Goal: Task Accomplishment & Management: Complete application form

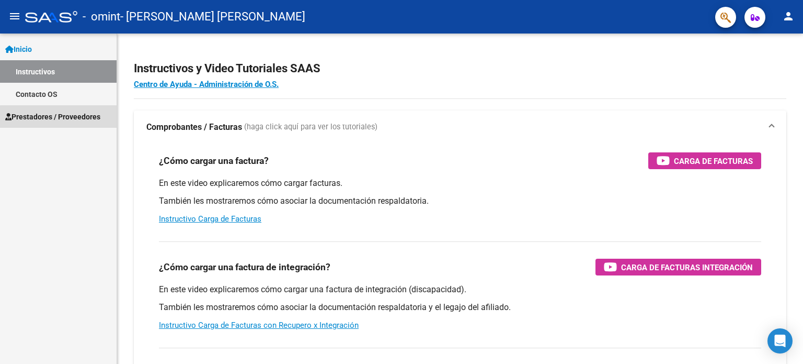
click at [91, 123] on link "Prestadores / Proveedores" at bounding box center [58, 116] width 117 height 22
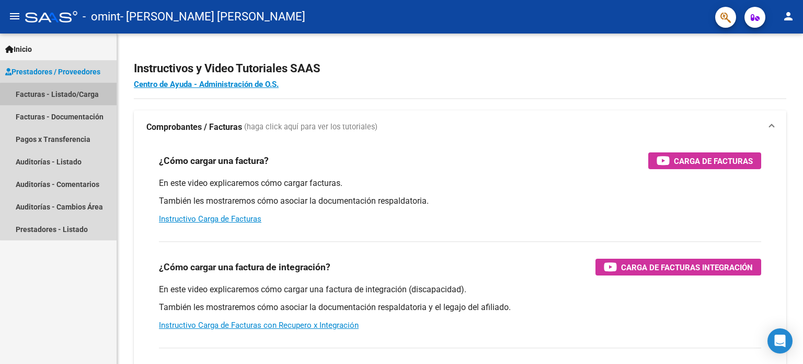
click at [77, 99] on link "Facturas - Listado/Carga" at bounding box center [58, 94] width 117 height 22
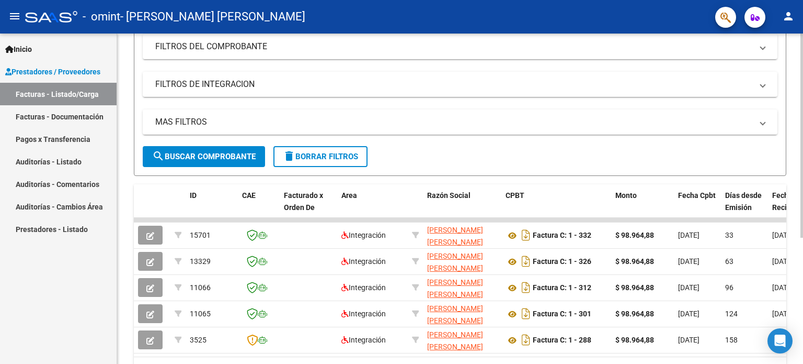
click at [803, 200] on div at bounding box center [802, 228] width 3 height 204
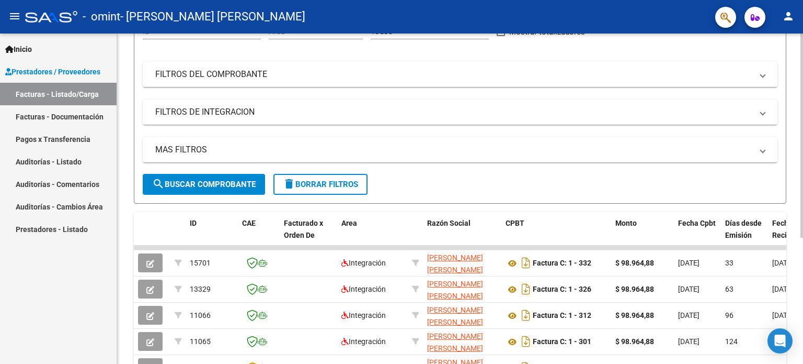
click at [803, 161] on div at bounding box center [802, 210] width 3 height 204
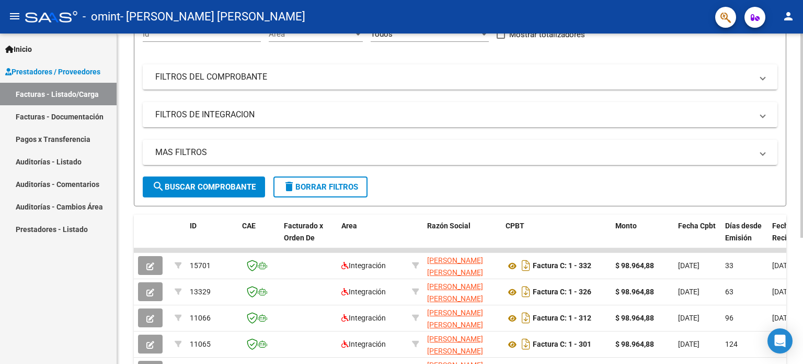
scroll to position [203, 0]
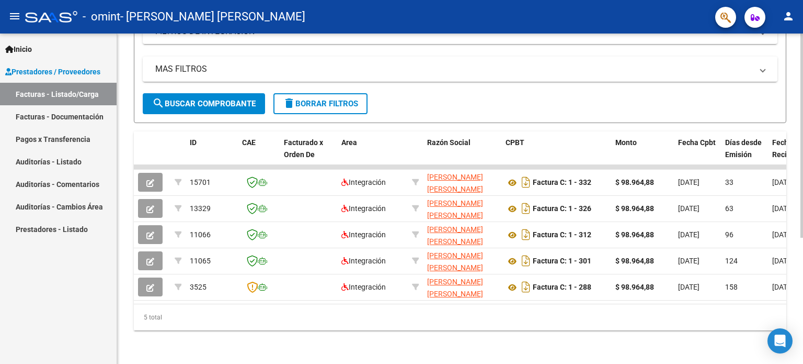
click at [794, 248] on div "Video tutorial PRESTADORES -> Listado de CPBTs Emitidos por Prestadores / Prove…" at bounding box center [461, 100] width 689 height 527
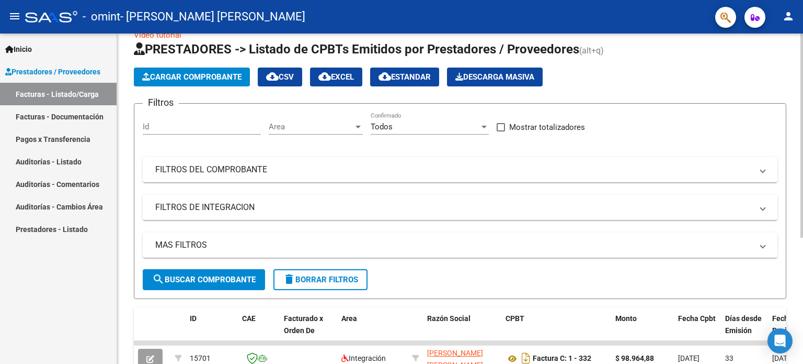
scroll to position [20, 0]
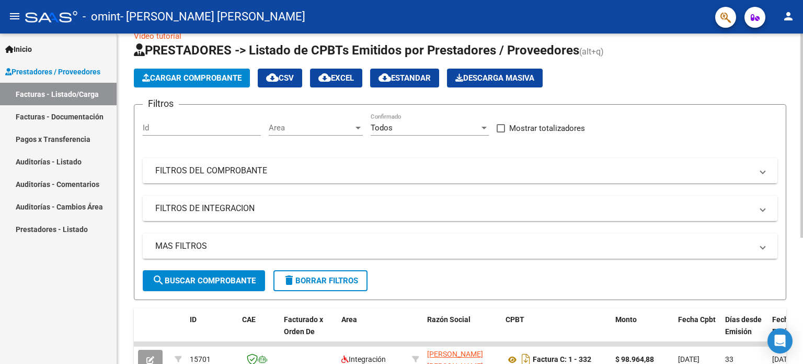
click at [803, 87] on div at bounding box center [802, 148] width 3 height 204
click at [169, 81] on span "Cargar Comprobante" at bounding box center [191, 77] width 99 height 9
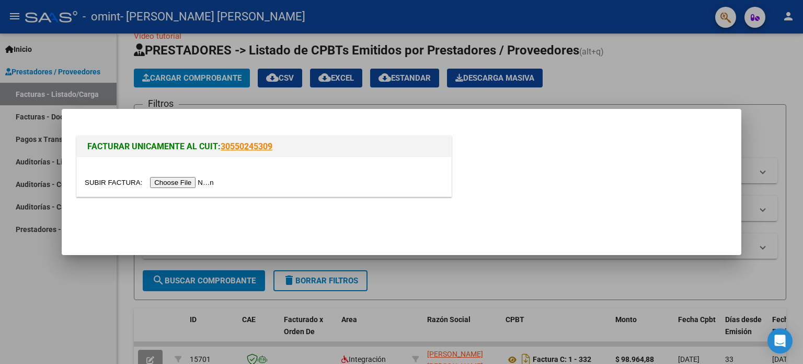
click at [181, 184] on input "file" at bounding box center [151, 182] width 132 height 11
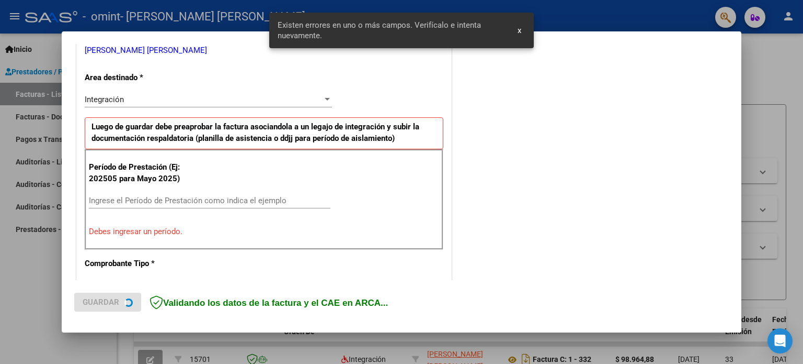
scroll to position [225, 0]
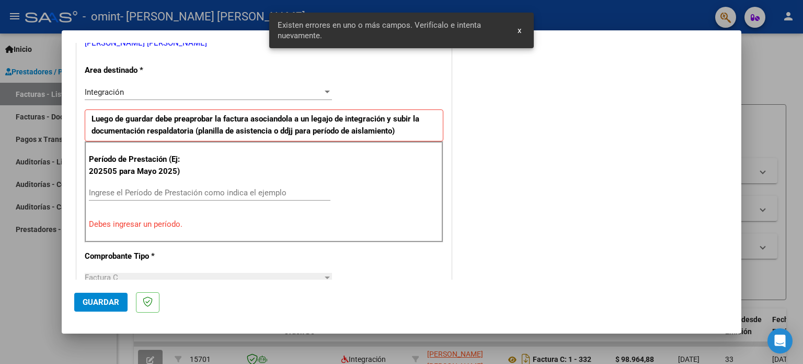
click at [236, 189] on input "Ingrese el Período de Prestación como indica el ejemplo" at bounding box center [210, 192] width 242 height 9
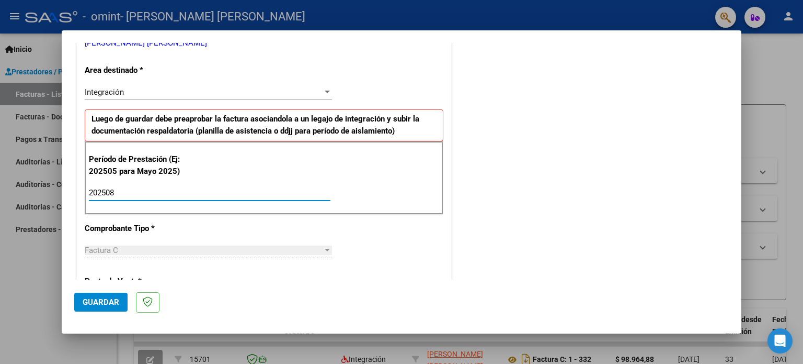
type input "202508"
click at [313, 87] on div "Integración" at bounding box center [204, 91] width 238 height 9
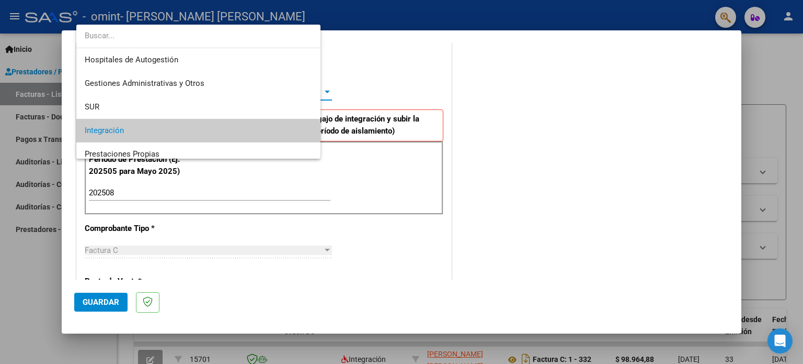
scroll to position [39, 0]
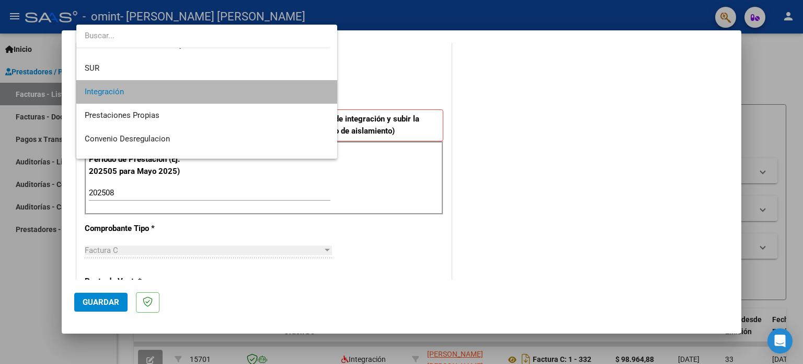
click at [301, 90] on span "Integración" at bounding box center [207, 92] width 245 height 24
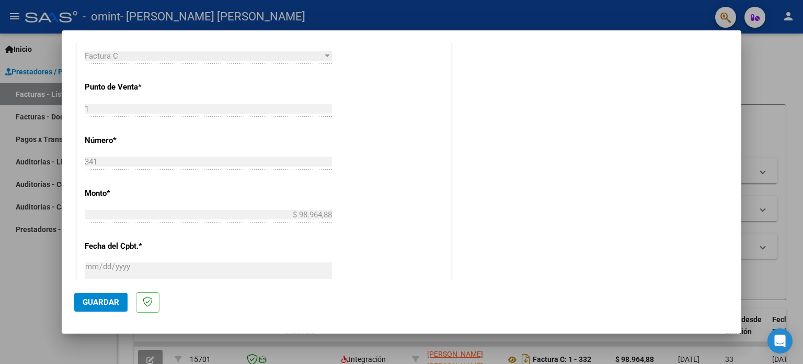
scroll to position [683, 0]
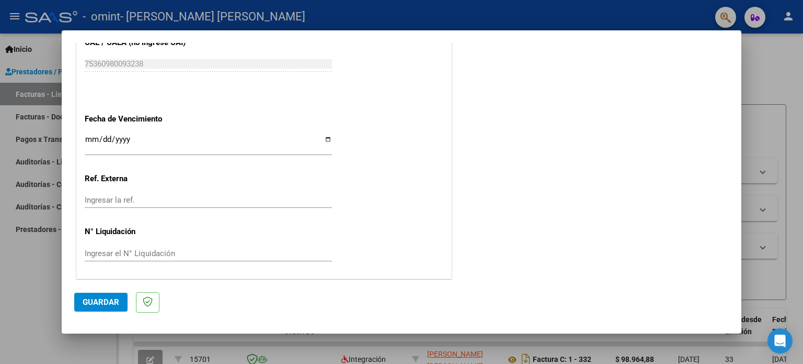
click at [90, 137] on input "Ingresar la fecha" at bounding box center [208, 143] width 247 height 17
click at [103, 138] on input "Ingresar la fecha" at bounding box center [208, 143] width 247 height 17
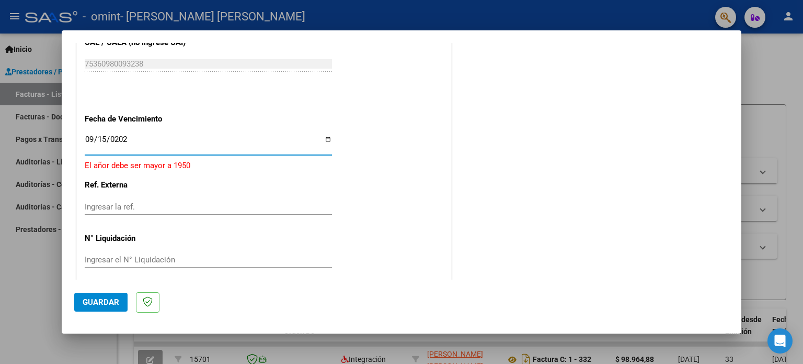
type input "[DATE]"
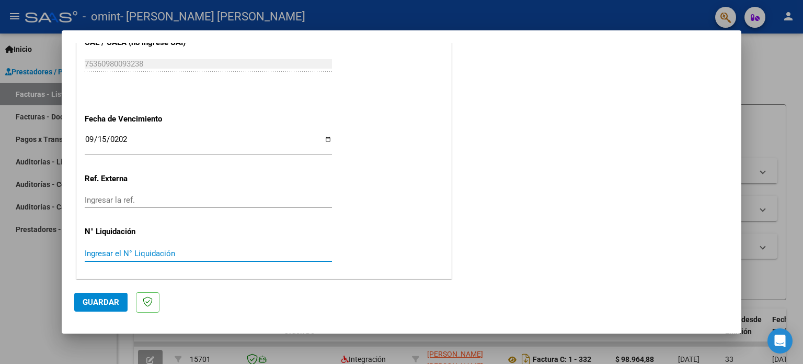
click at [112, 249] on input "Ingresar el N° Liquidación" at bounding box center [208, 252] width 247 height 9
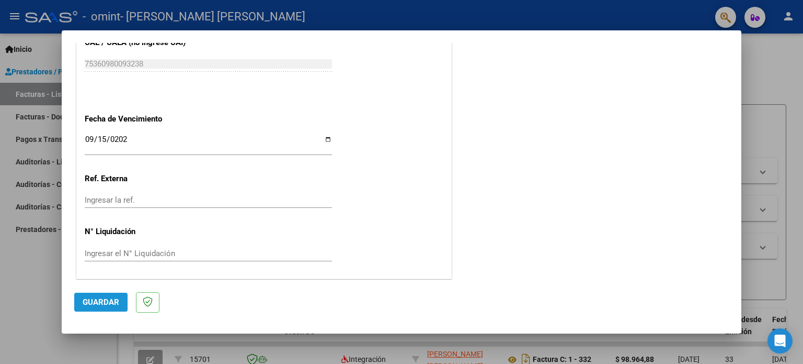
click at [96, 300] on span "Guardar" at bounding box center [101, 301] width 37 height 9
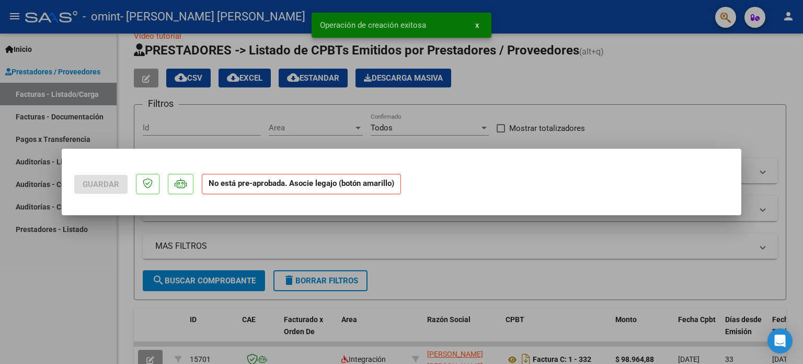
scroll to position [0, 0]
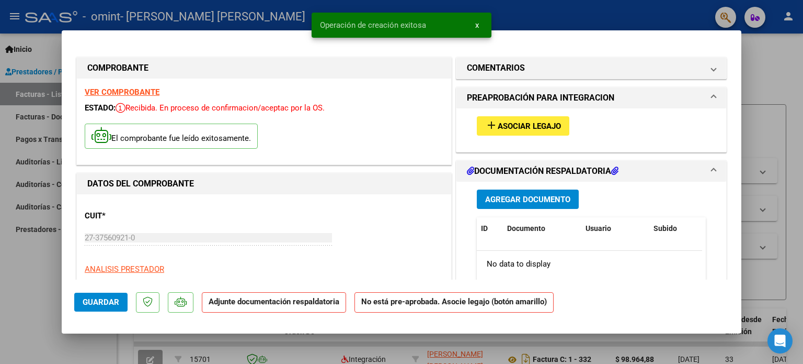
click at [510, 129] on span "Asociar Legajo" at bounding box center [529, 125] width 63 height 9
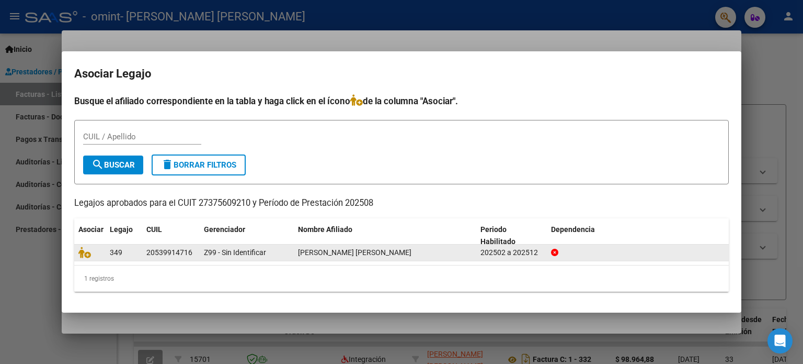
click at [199, 253] on datatable-body-cell "20539914716" at bounding box center [171, 252] width 58 height 16
click at [88, 252] on icon at bounding box center [84, 252] width 13 height 12
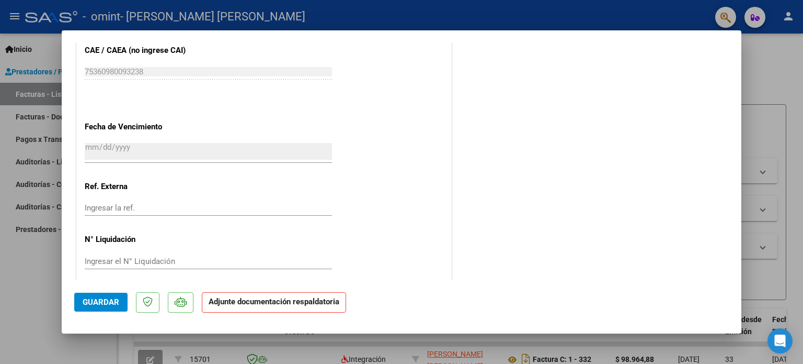
scroll to position [699, 0]
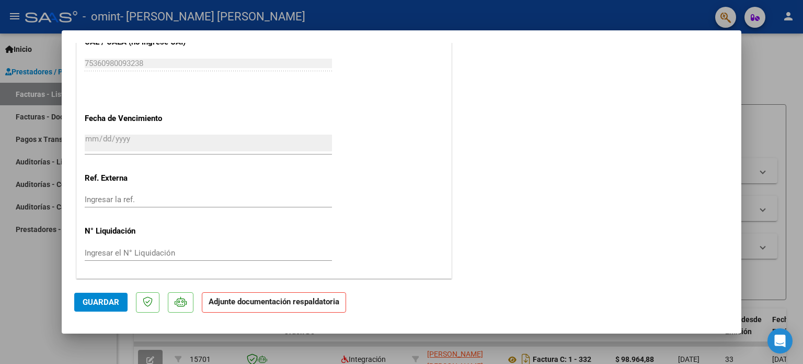
click at [279, 191] on div "Ingresar la ref." at bounding box center [208, 199] width 247 height 16
type input "011"
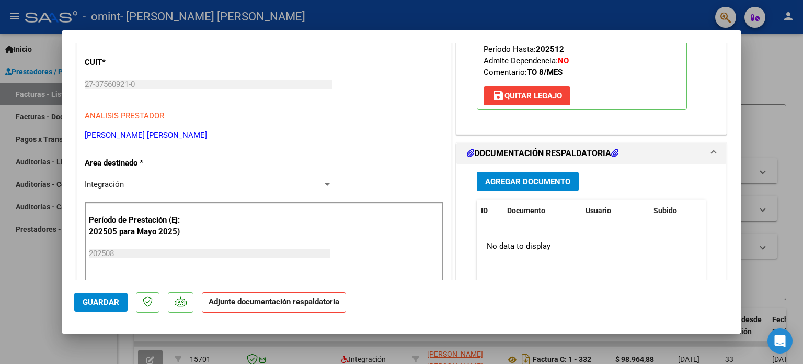
scroll to position [155, 0]
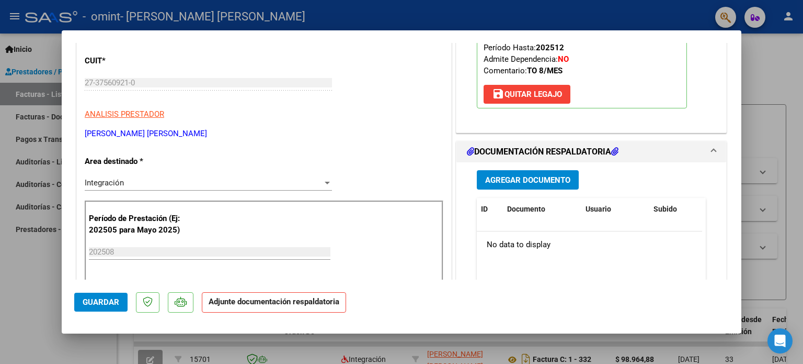
click at [511, 178] on span "Agregar Documento" at bounding box center [527, 179] width 85 height 9
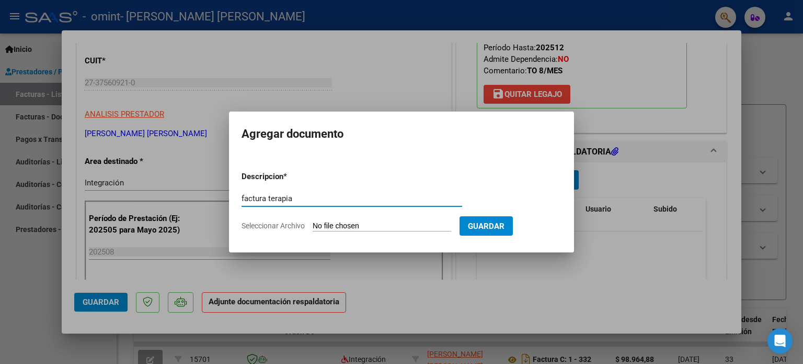
type input "factura terapia"
click at [648, 236] on div at bounding box center [401, 182] width 803 height 364
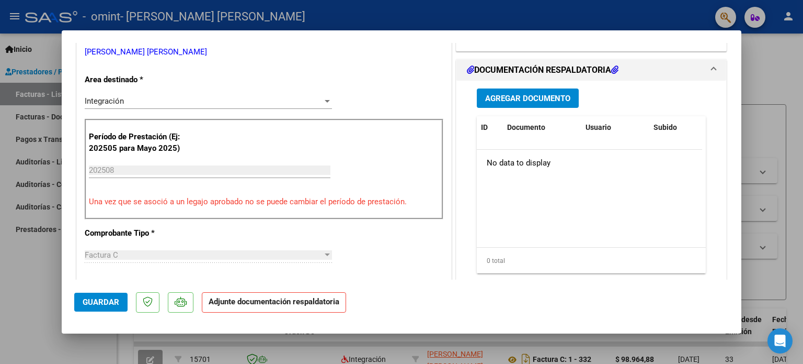
scroll to position [235, 0]
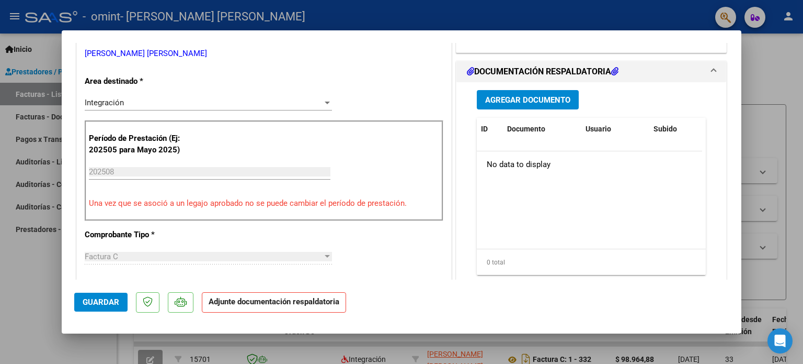
click at [494, 95] on span "Agregar Documento" at bounding box center [527, 99] width 85 height 9
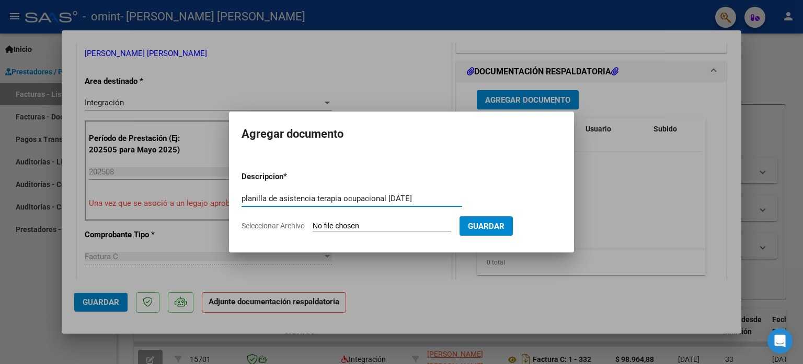
type input "planilla de asistencia terapia ocupacional [DATE]"
click at [392, 224] on input "Seleccionar Archivo" at bounding box center [382, 226] width 139 height 10
type input "C:\fakepath\[PERSON_NAME] Planilla Terapia Ocupacional [DATE].pdf"
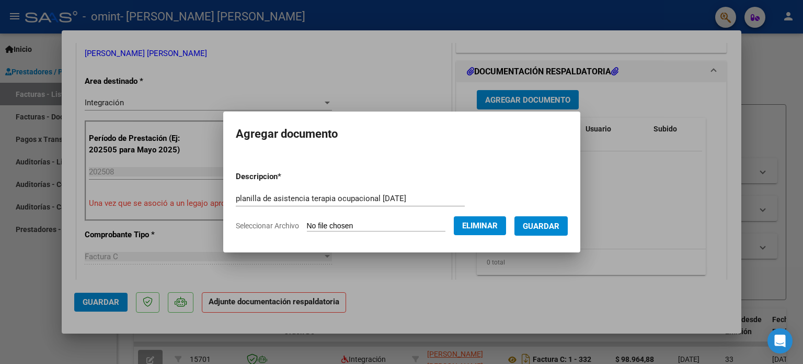
click at [550, 227] on span "Guardar" at bounding box center [541, 225] width 37 height 9
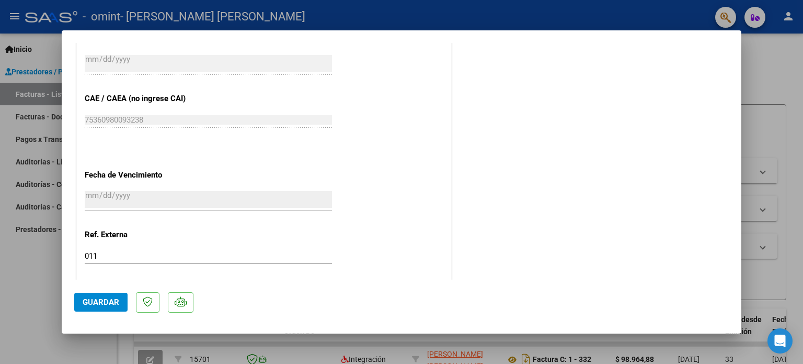
scroll to position [699, 0]
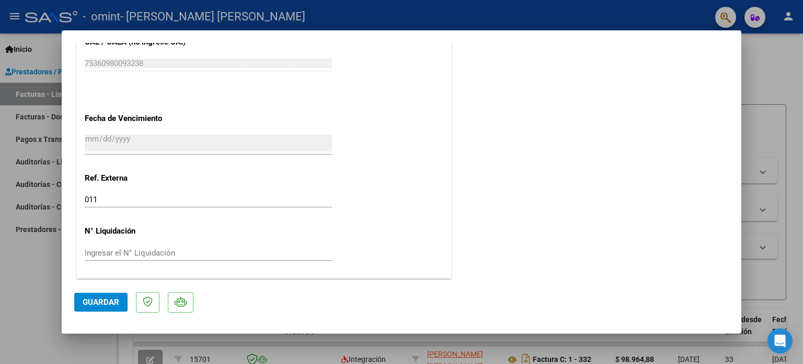
click at [107, 304] on span "Guardar" at bounding box center [101, 301] width 37 height 9
click at [126, 246] on div "Ingresar el N° Liquidación" at bounding box center [208, 253] width 247 height 16
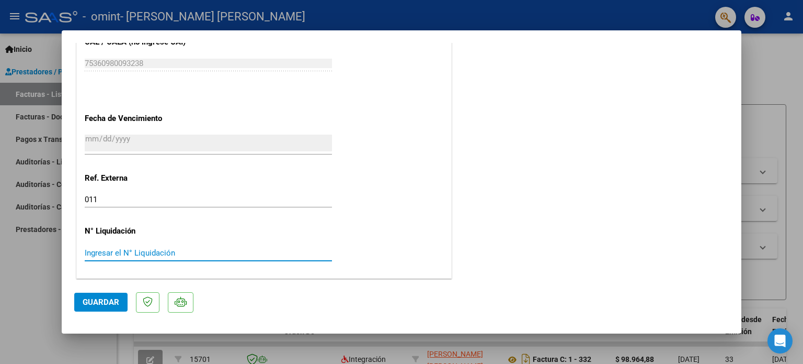
paste input "9896488"
click at [107, 248] on input "9896488" at bounding box center [208, 252] width 247 height 9
type input "98964.88"
click at [104, 303] on span "Guardar" at bounding box center [101, 301] width 37 height 9
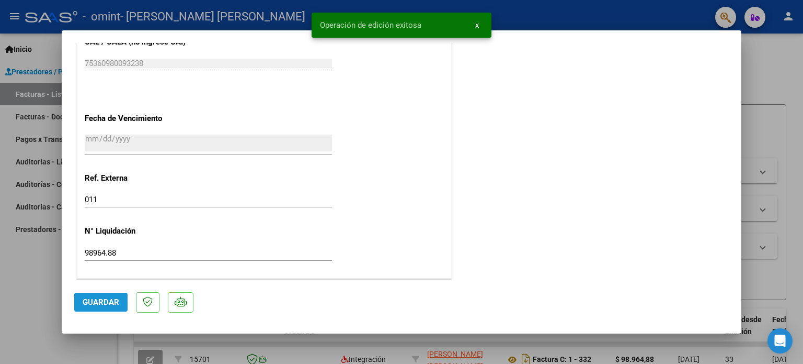
click at [104, 303] on span "Guardar" at bounding box center [101, 301] width 37 height 9
drag, startPoint x: 741, startPoint y: 233, endPoint x: 743, endPoint y: 101, distance: 131.8
click at [743, 101] on div "COMPROBANTE VER COMPROBANTE ESTADO: Recibida. En proceso de confirmacion/acepta…" at bounding box center [401, 182] width 803 height 364
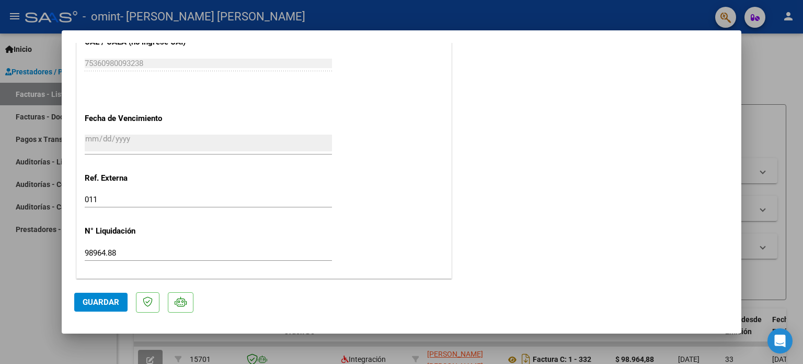
click at [479, 24] on div at bounding box center [401, 182] width 803 height 364
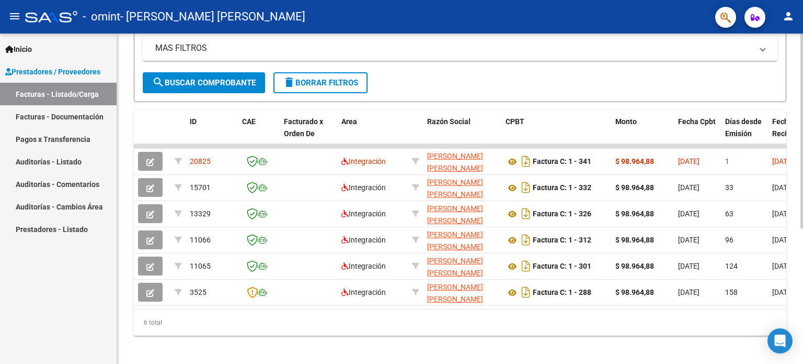
scroll to position [220, 0]
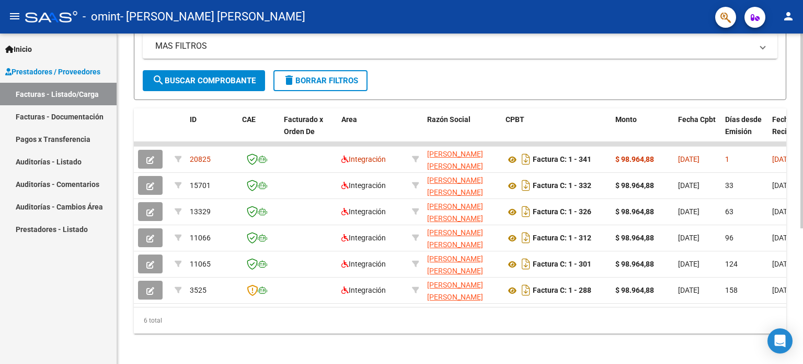
click at [803, 202] on div at bounding box center [802, 264] width 3 height 195
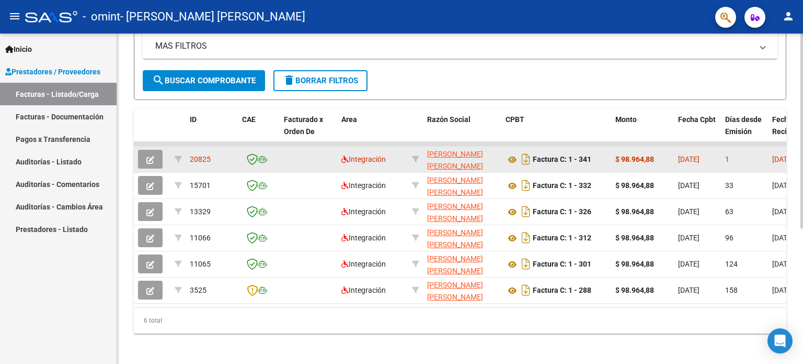
click at [150, 159] on icon "button" at bounding box center [150, 160] width 8 height 8
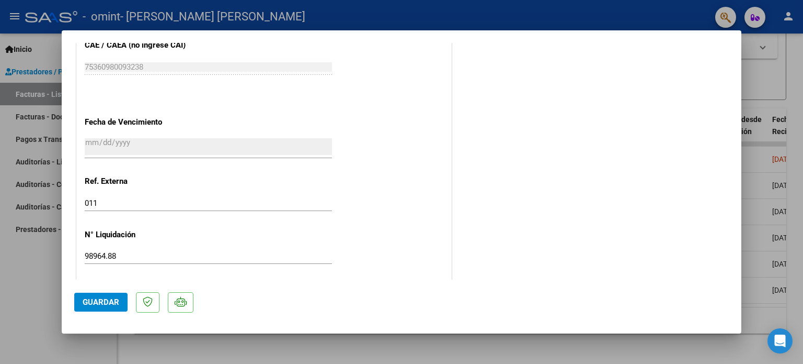
scroll to position [660, 0]
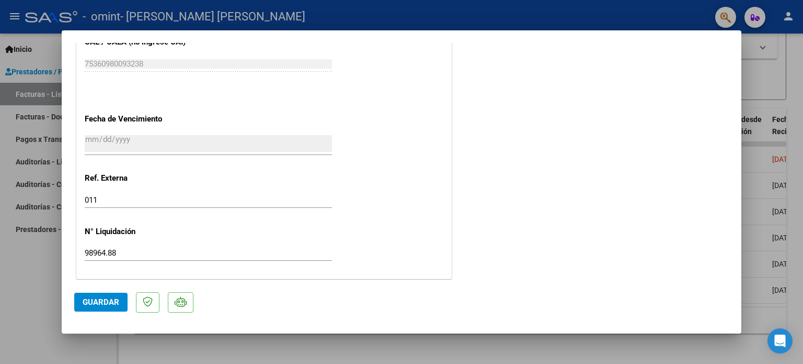
drag, startPoint x: 741, startPoint y: 86, endPoint x: 725, endPoint y: 271, distance: 185.9
click at [725, 271] on mat-dialog-content "COMPROBANTE VER COMPROBANTE ESTADO: Recibida. En proceso de confirmacion/acepta…" at bounding box center [402, 161] width 680 height 236
click at [95, 302] on span "Guardar" at bounding box center [101, 301] width 37 height 9
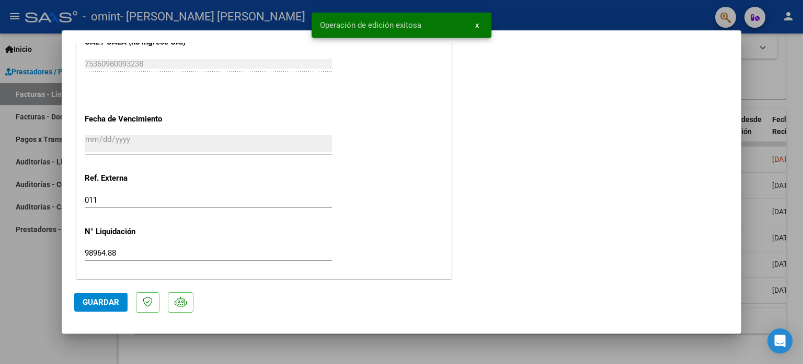
click at [793, 163] on div at bounding box center [401, 182] width 803 height 364
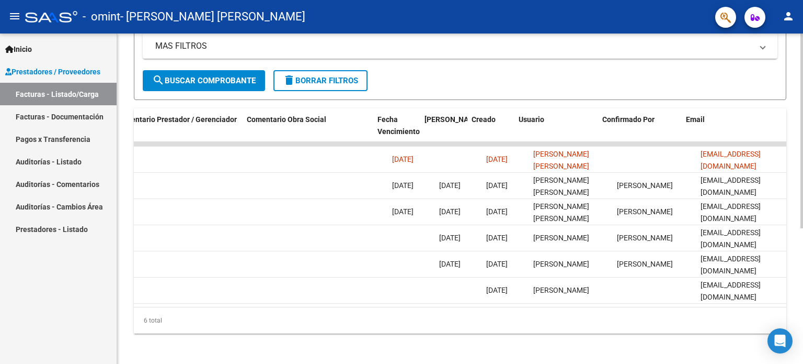
scroll to position [0, 1552]
